Goal: Transaction & Acquisition: Purchase product/service

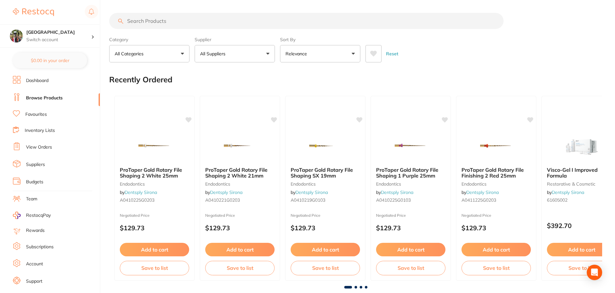
click at [143, 18] on input "search" at bounding box center [306, 21] width 394 height 16
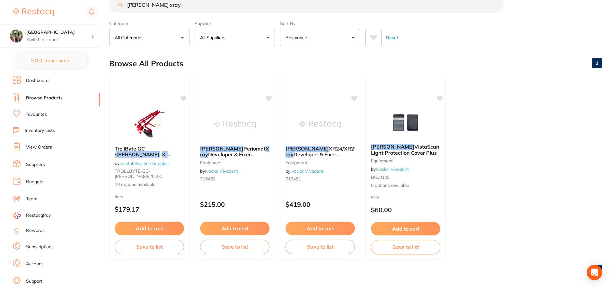
scroll to position [0, 0]
drag, startPoint x: 162, startPoint y: 7, endPoint x: 140, endPoint y: 9, distance: 21.9
click at [140, 9] on input "durr xray" at bounding box center [306, 5] width 394 height 16
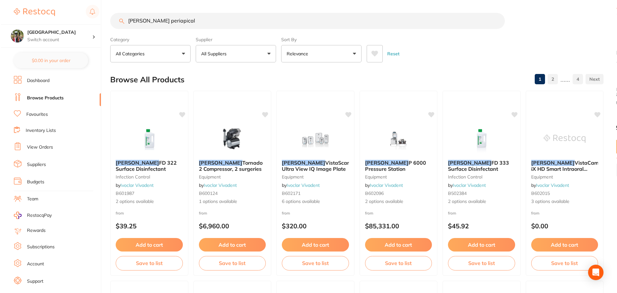
scroll to position [0, 0]
drag, startPoint x: 138, startPoint y: 19, endPoint x: 99, endPoint y: 12, distance: 39.8
click at [99, 12] on div "$105.01 Wanneroo Dental Centre Switch account Wanneroo Dental Centre $0.00 in y…" at bounding box center [307, 146] width 615 height 293
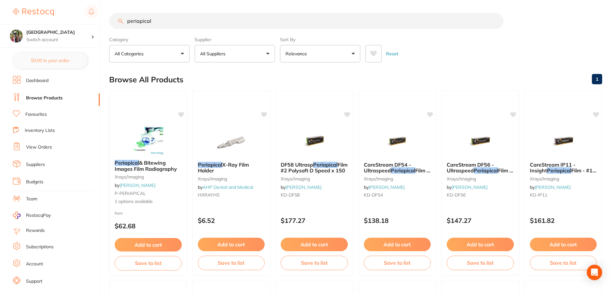
click at [185, 22] on input "periapical" at bounding box center [306, 21] width 394 height 16
type input "periapical holder"
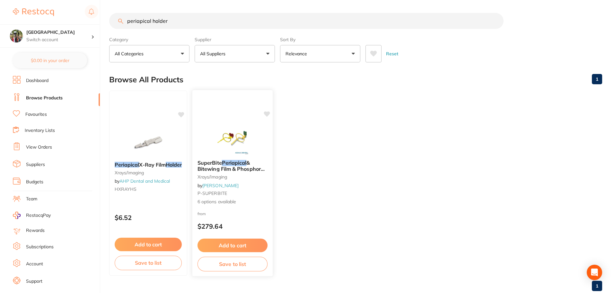
click at [208, 162] on span "SuperBite" at bounding box center [209, 162] width 24 height 6
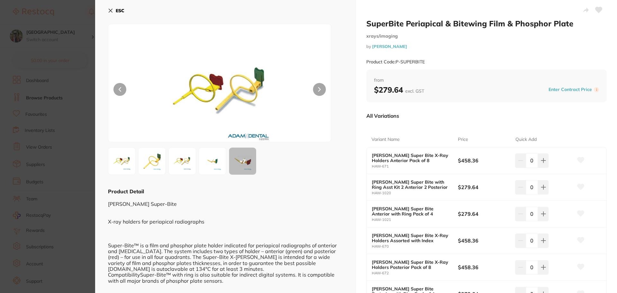
click at [110, 8] on button "ESC" at bounding box center [116, 10] width 16 height 11
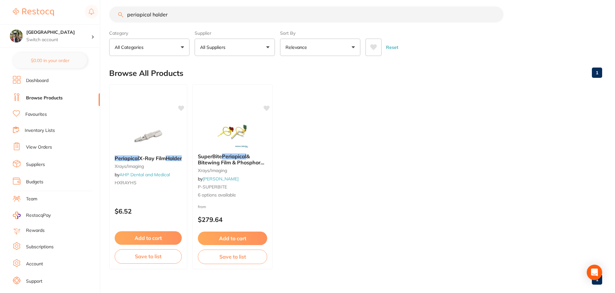
scroll to position [6, 0]
drag, startPoint x: 182, startPoint y: 8, endPoint x: 87, endPoint y: 1, distance: 95.3
click at [89, 1] on div "$105.01 Wanneroo Dental Centre Switch account Wanneroo Dental Centre $0.00 in y…" at bounding box center [307, 140] width 615 height 293
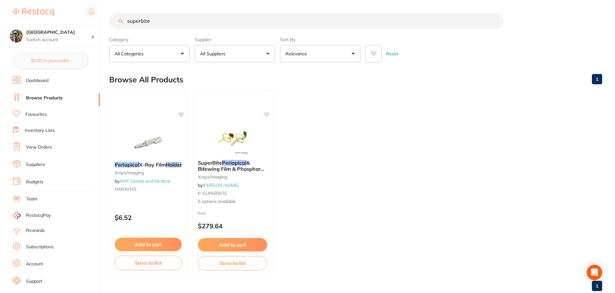
type input "superbite"
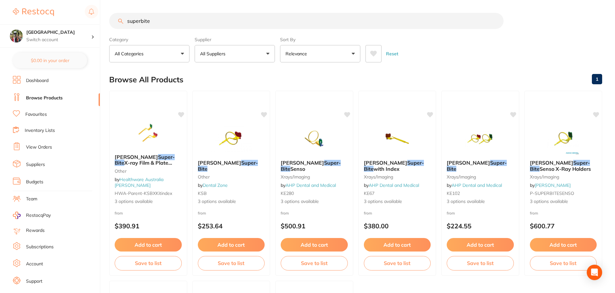
click at [308, 44] on div "Sort By Relevance Highest Price Lowest Price On Sale Relevance Clear" at bounding box center [320, 48] width 80 height 28
click at [308, 51] on p "Relevance" at bounding box center [297, 53] width 24 height 6
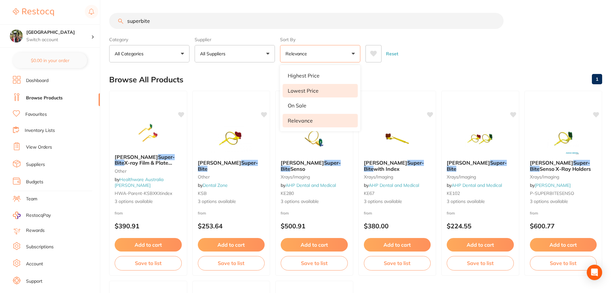
click at [313, 90] on p "Lowest Price" at bounding box center [303, 91] width 31 height 6
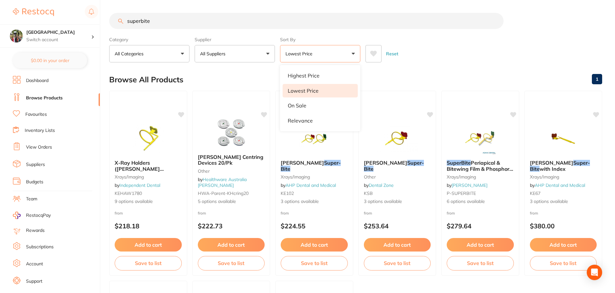
click at [395, 49] on button "Reset" at bounding box center [392, 53] width 16 height 17
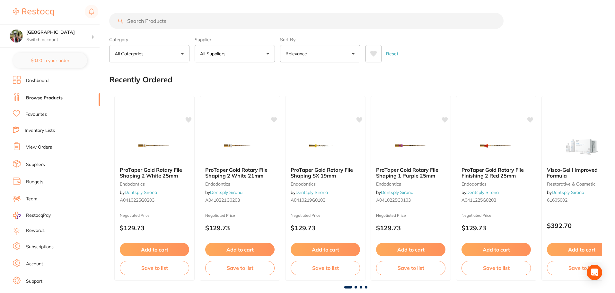
click at [291, 46] on button "Relevance" at bounding box center [320, 53] width 80 height 17
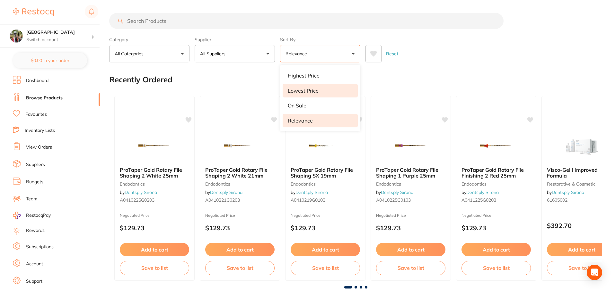
click at [302, 89] on p "Lowest Price" at bounding box center [303, 91] width 31 height 6
click at [483, 38] on div "Category All Categories All Categories 3D Printing anaesthetic articulating bur…" at bounding box center [355, 48] width 493 height 28
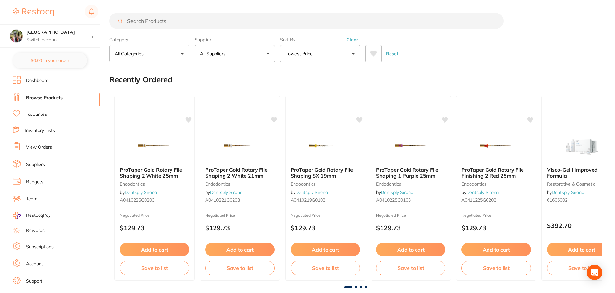
click at [137, 16] on input "search" at bounding box center [306, 21] width 394 height 16
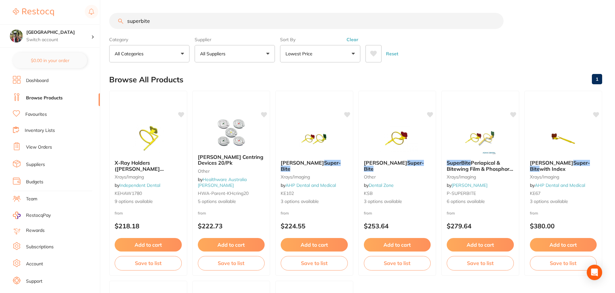
type input "superbite"
click at [135, 164] on span "X-Ray Holders (Hawe Solutions)" at bounding box center [139, 168] width 50 height 18
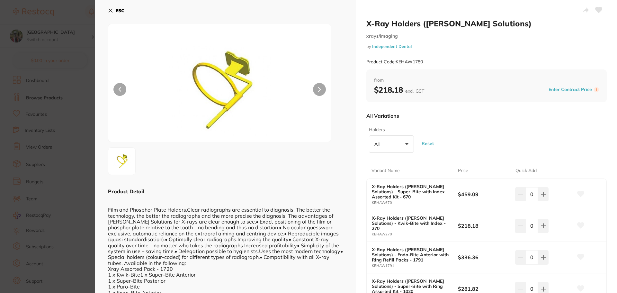
click at [111, 11] on icon at bounding box center [110, 10] width 5 height 5
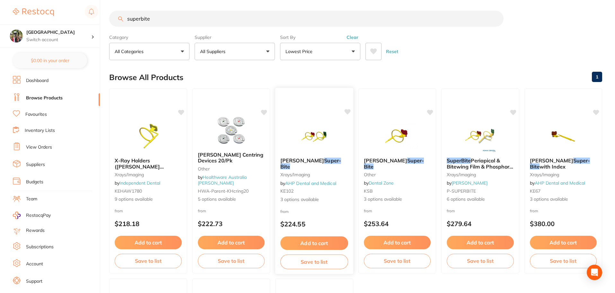
scroll to position [88, 0]
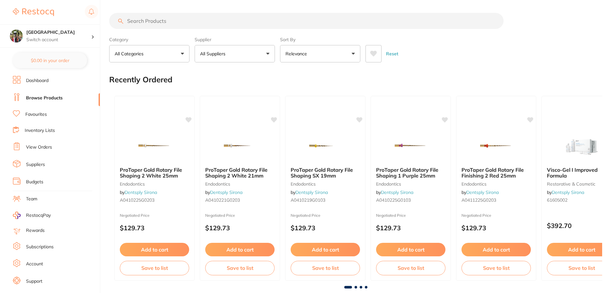
click at [145, 22] on input "search" at bounding box center [306, 21] width 394 height 16
type input "fd wipes"
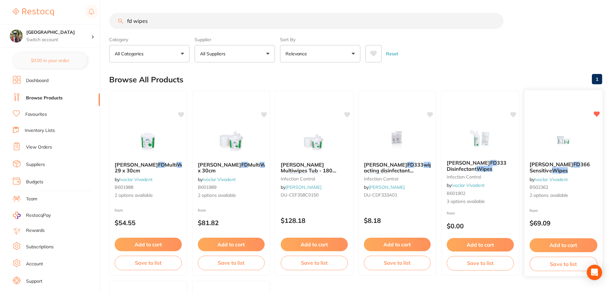
click at [559, 167] on span "366 Sensitive" at bounding box center [559, 167] width 60 height 13
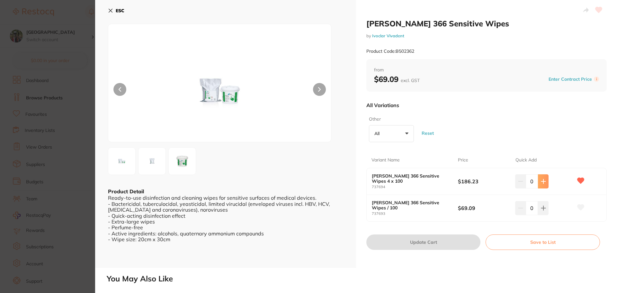
click at [541, 181] on icon at bounding box center [543, 181] width 4 height 4
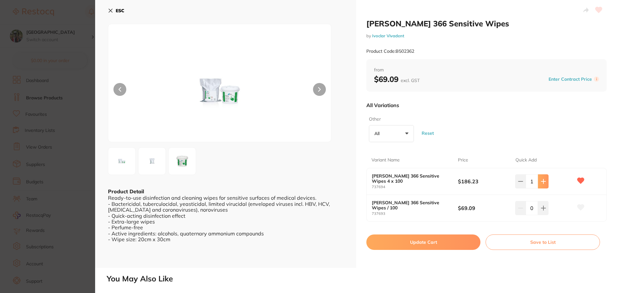
click at [541, 181] on icon at bounding box center [543, 181] width 4 height 4
type input "2"
click at [445, 239] on button "Update Cart" at bounding box center [423, 241] width 114 height 15
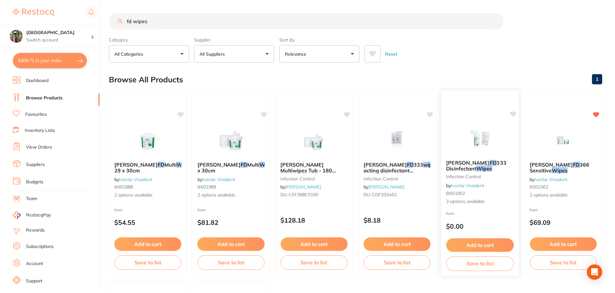
scroll to position [2, 0]
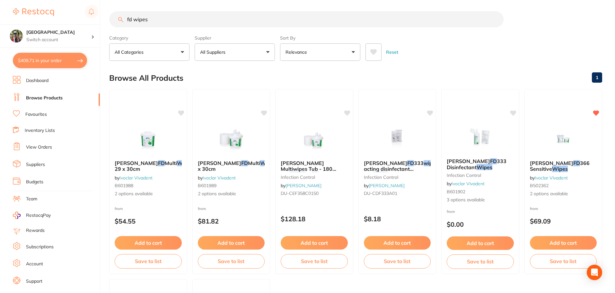
click at [32, 62] on button "$409.71 in your order" at bounding box center [50, 60] width 74 height 15
checkbox input "true"
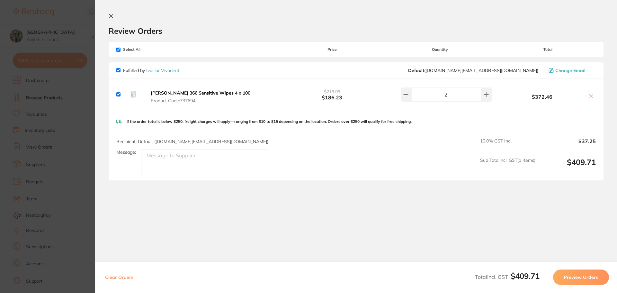
click at [112, 16] on icon at bounding box center [111, 15] width 5 height 5
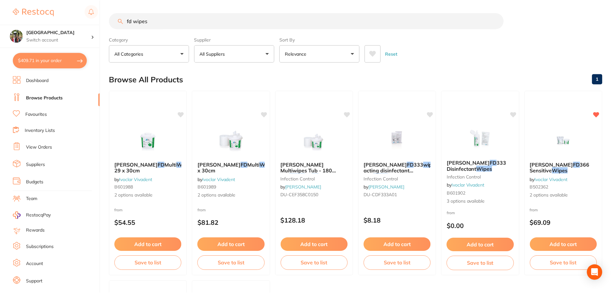
scroll to position [2, 0]
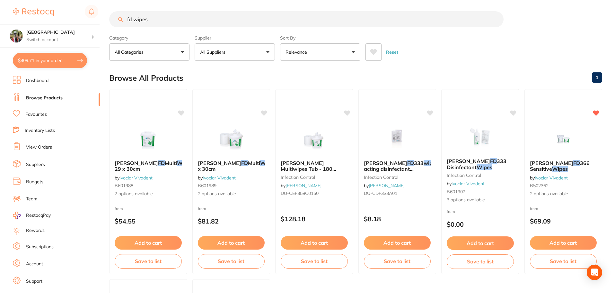
drag, startPoint x: 164, startPoint y: 20, endPoint x: 115, endPoint y: 20, distance: 48.5
click at [115, 20] on input "fd wipes" at bounding box center [306, 19] width 394 height 16
type input "filtek bulk flowable"
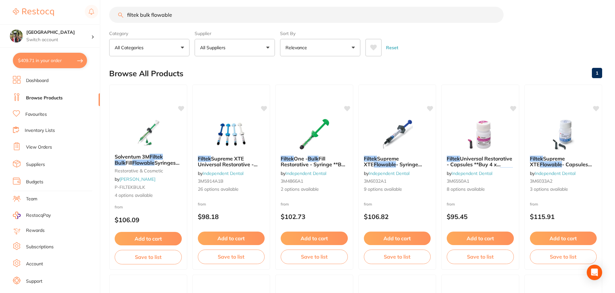
scroll to position [0, 0]
